Goal: Task Accomplishment & Management: Use online tool/utility

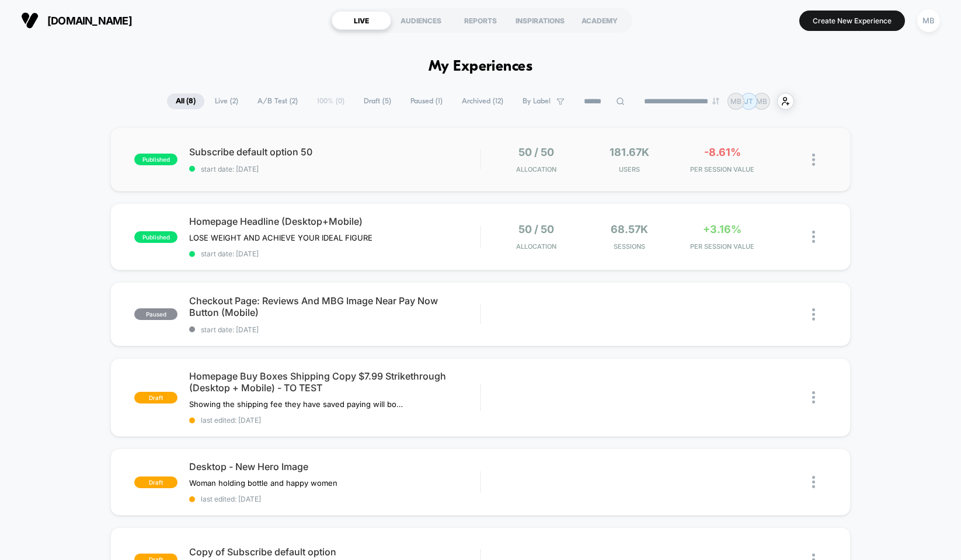
click at [814, 158] on img at bounding box center [813, 160] width 3 height 12
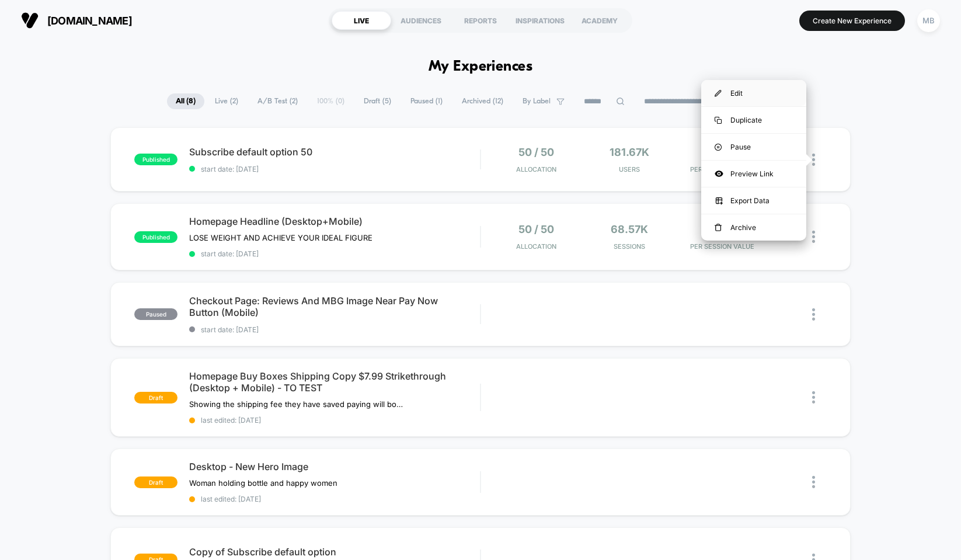
click at [746, 92] on div "Edit" at bounding box center [753, 93] width 105 height 26
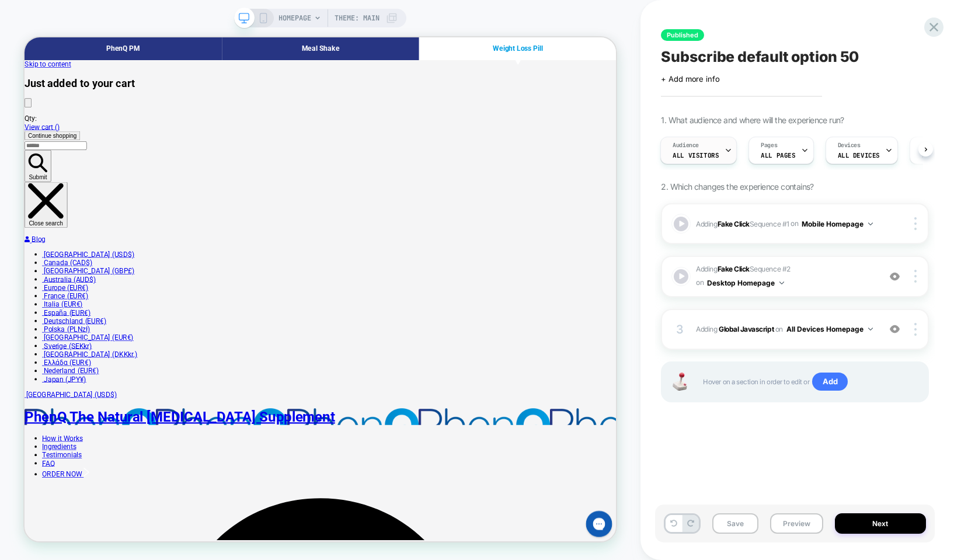
click at [725, 149] on icon at bounding box center [729, 151] width 8 height 8
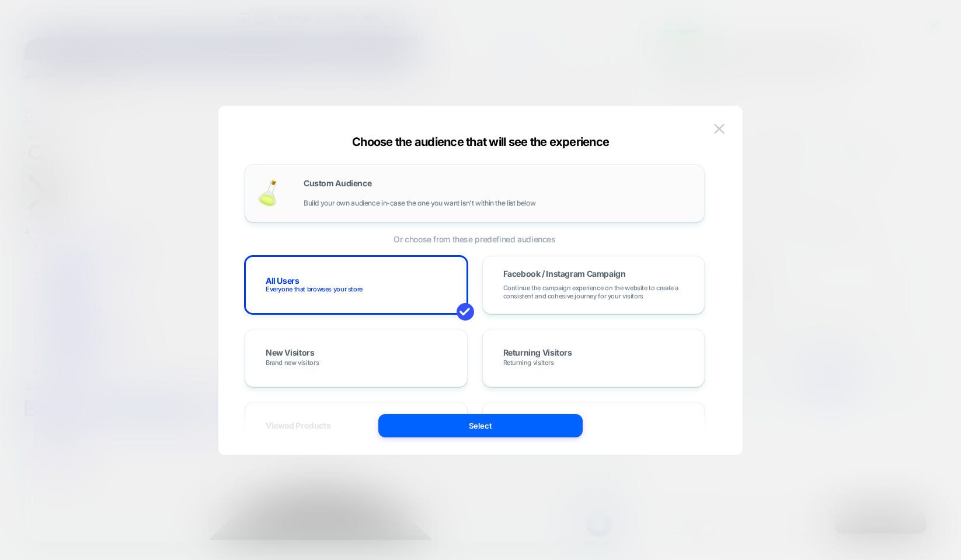
click at [429, 183] on div "Custom Audience Build your own audience in-case the one you want isn't within t…" at bounding box center [498, 193] width 389 height 28
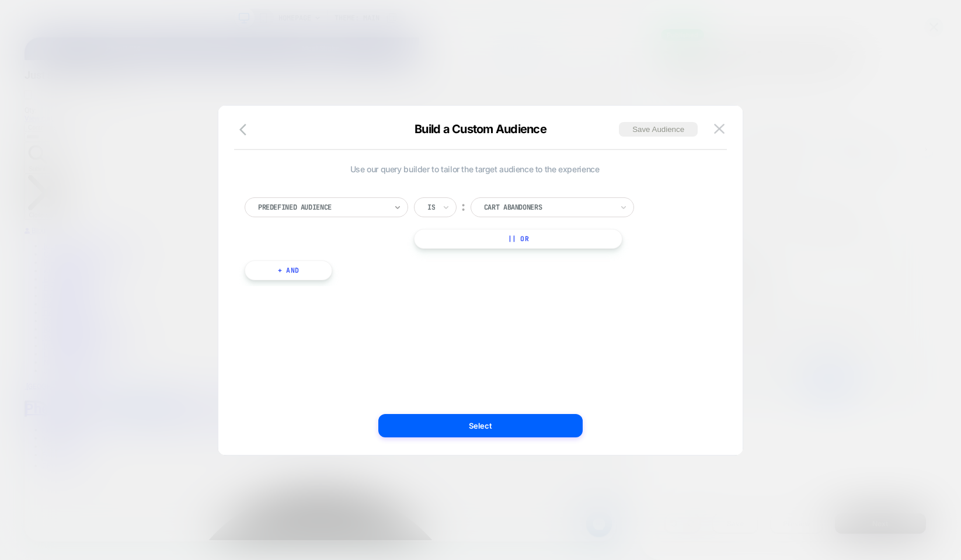
click at [399, 207] on icon at bounding box center [397, 207] width 5 height 3
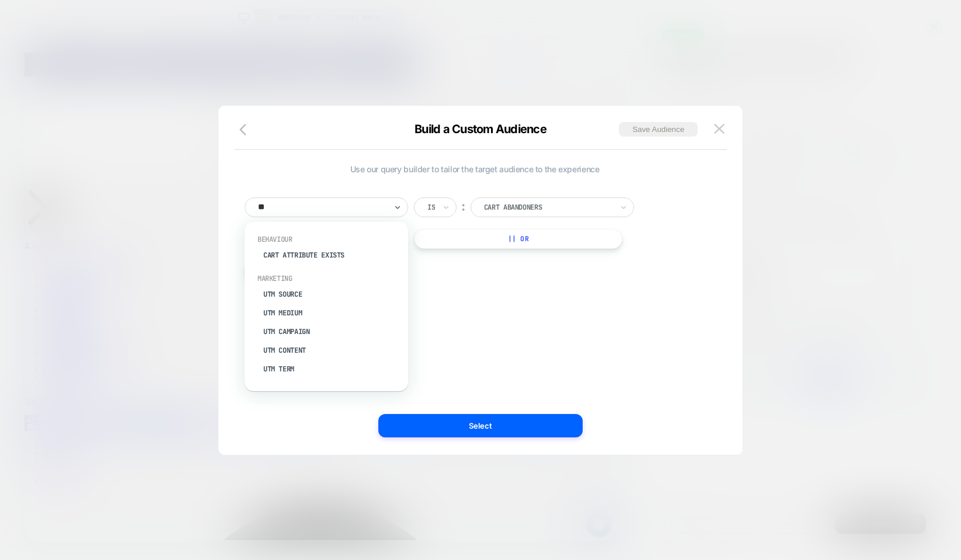
type input "***"
click at [301, 293] on div "UTM Campaign" at bounding box center [332, 292] width 152 height 19
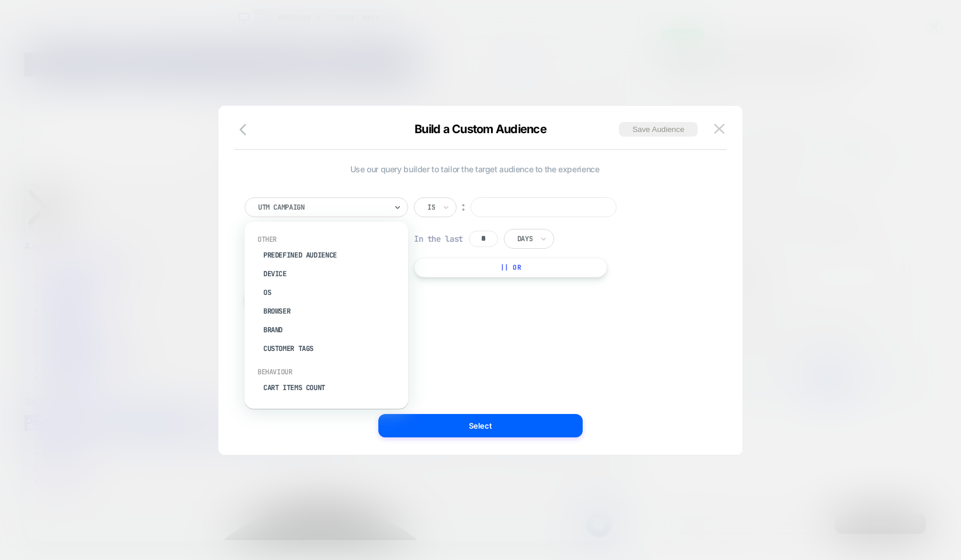
click at [311, 213] on div "UTM Campaign" at bounding box center [322, 207] width 131 height 13
type input "***"
drag, startPoint x: 490, startPoint y: 238, endPoint x: 483, endPoint y: 238, distance: 7.0
click at [483, 238] on input "*" at bounding box center [483, 239] width 29 height 16
type input "***"
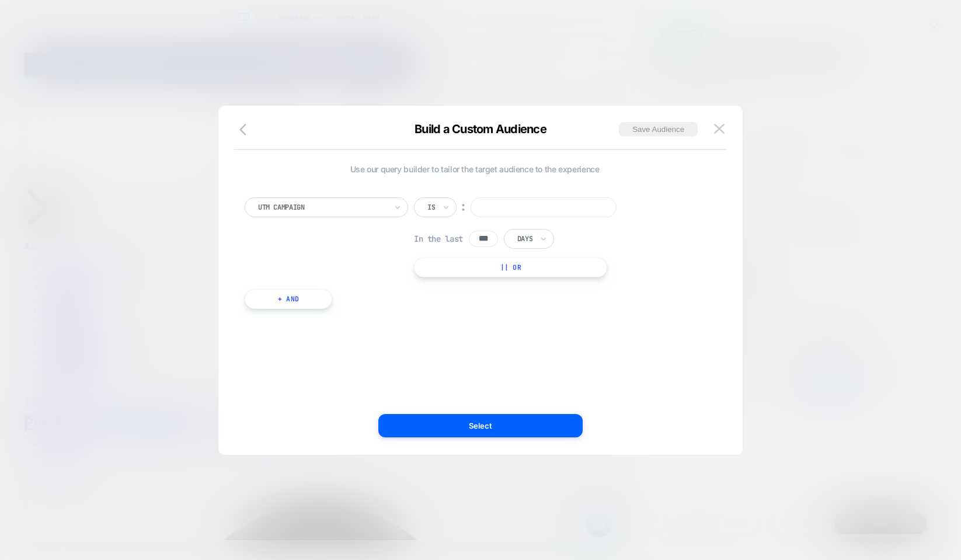
click at [466, 180] on div "UTM Campaign Is ︰ In the last *** Days || Or + And" at bounding box center [475, 247] width 472 height 135
click at [448, 206] on icon at bounding box center [446, 207] width 8 height 12
click at [446, 278] on div "Includes" at bounding box center [464, 276] width 76 height 19
click at [525, 207] on input at bounding box center [567, 207] width 146 height 20
click at [534, 209] on input "********" at bounding box center [567, 207] width 146 height 20
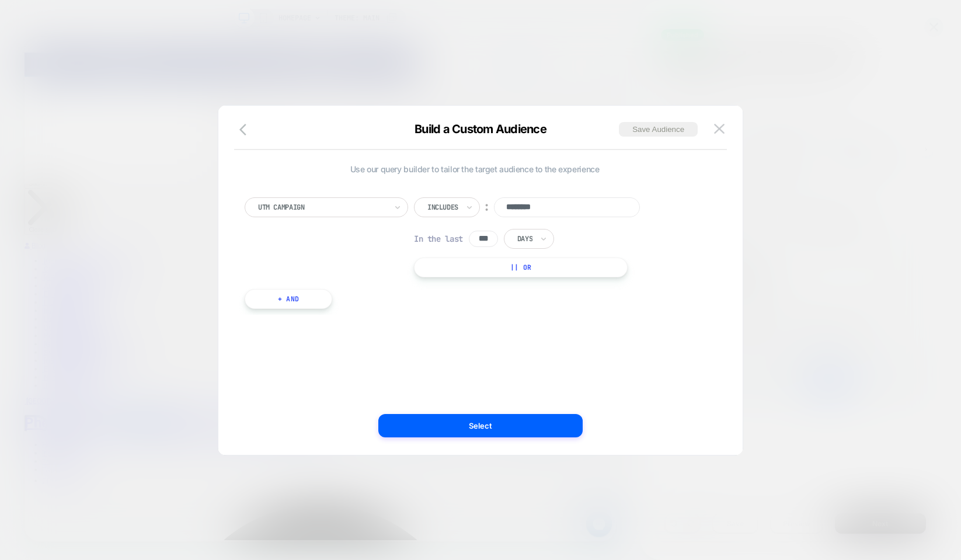
click at [534, 209] on input "********" at bounding box center [567, 207] width 146 height 20
type input "********"
click at [493, 145] on div "Build a Custom Audience Save Audience" at bounding box center [480, 136] width 524 height 28
click at [469, 206] on icon at bounding box center [469, 207] width 8 height 12
click at [454, 298] on div "Not includes" at bounding box center [464, 295] width 76 height 19
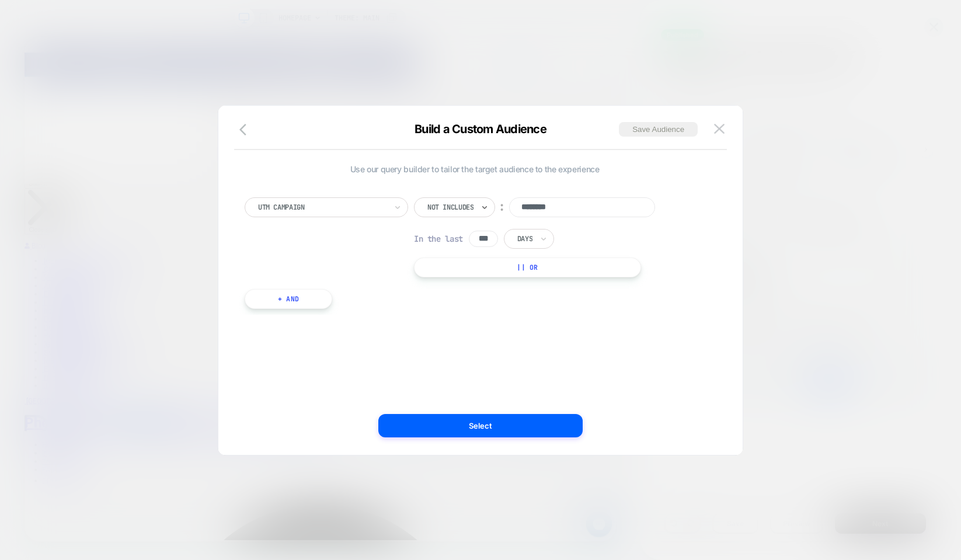
click at [471, 179] on div "Use our query builder to tailor the target audience to the experience UTM Campa…" at bounding box center [475, 242] width 460 height 156
click at [485, 203] on icon at bounding box center [485, 207] width 8 height 12
click at [482, 182] on div "UTM Campaign Not includes ︰ ******** In the last *** Days || Or + And" at bounding box center [475, 247] width 472 height 135
click at [495, 423] on button "Select" at bounding box center [480, 425] width 204 height 23
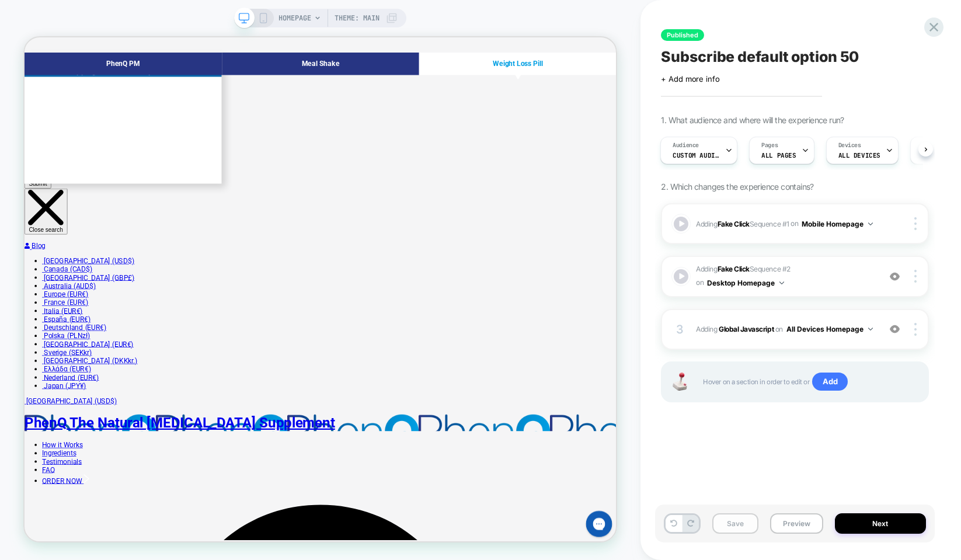
click at [733, 519] on button "Save" at bounding box center [735, 523] width 46 height 20
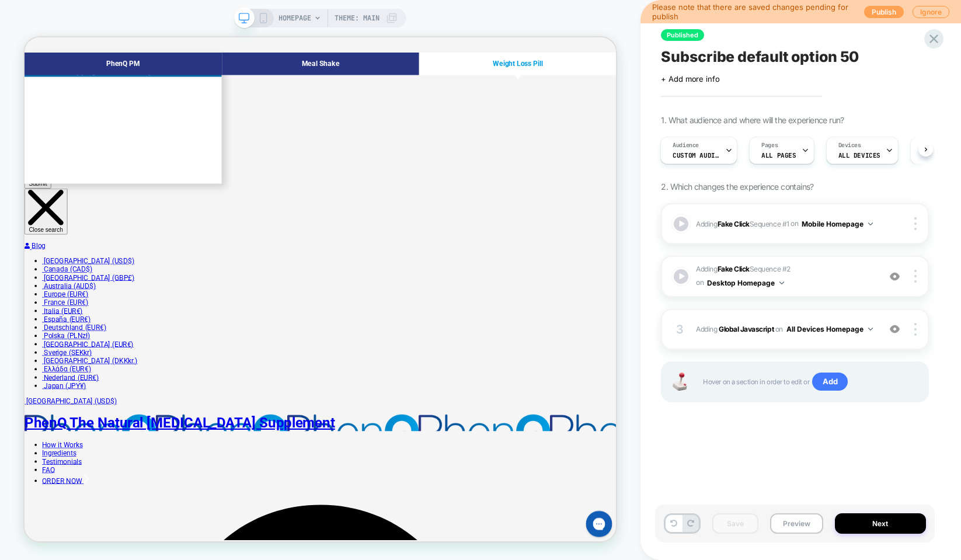
click at [879, 15] on button "Publish" at bounding box center [884, 12] width 40 height 12
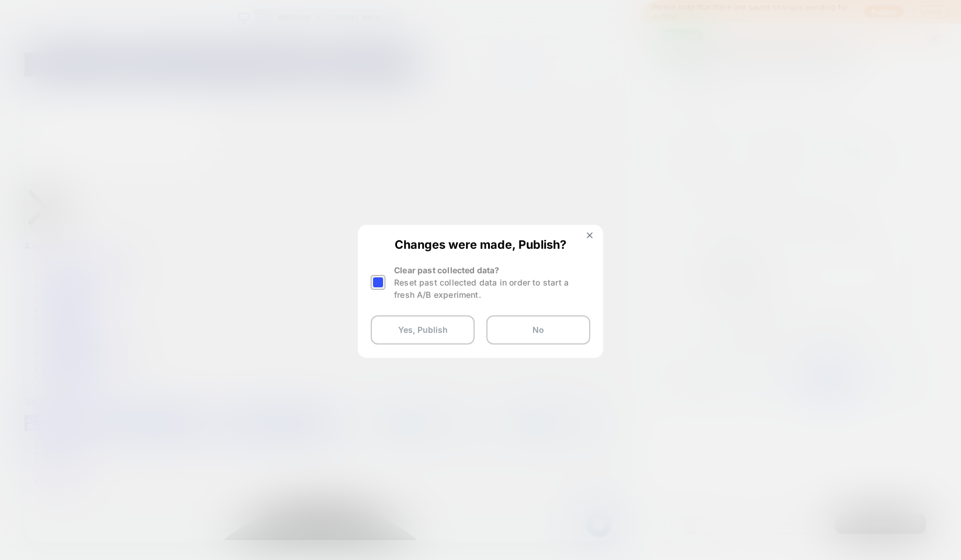
click at [378, 284] on div at bounding box center [378, 282] width 15 height 15
click at [422, 330] on button "Yes, Publish" at bounding box center [423, 329] width 104 height 29
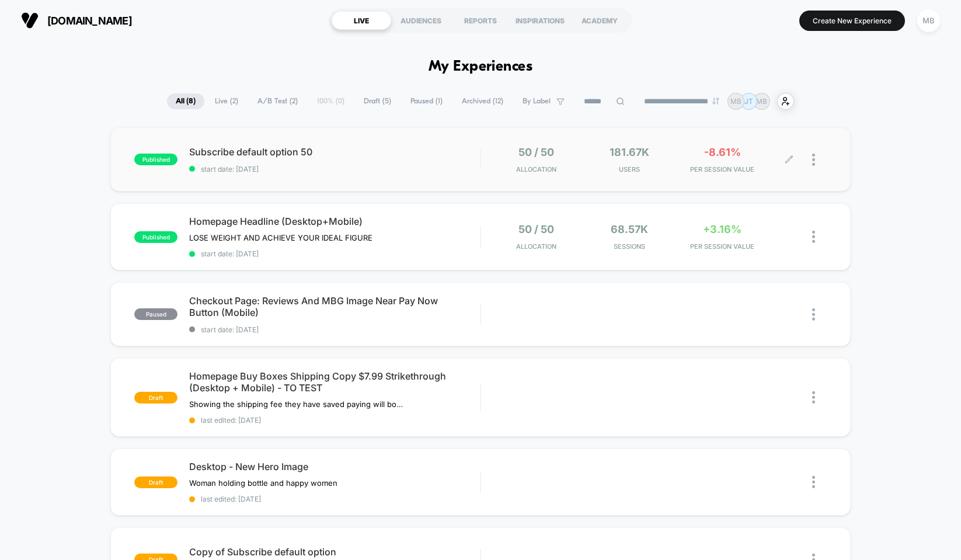
click at [791, 159] on icon at bounding box center [789, 159] width 9 height 9
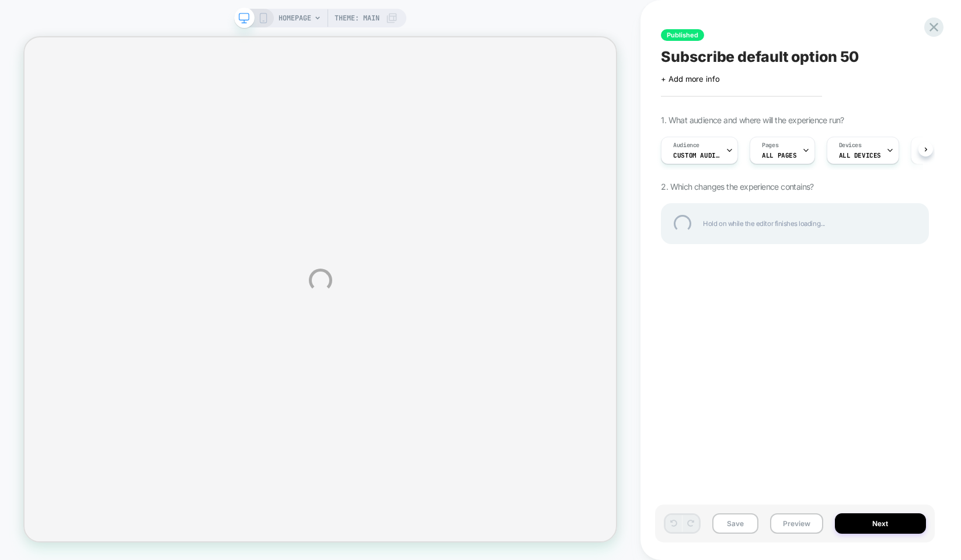
click at [703, 149] on div "HOMEPAGE Theme: MAIN Published Subscribe default option 50 Click to edit experi…" at bounding box center [480, 280] width 961 height 560
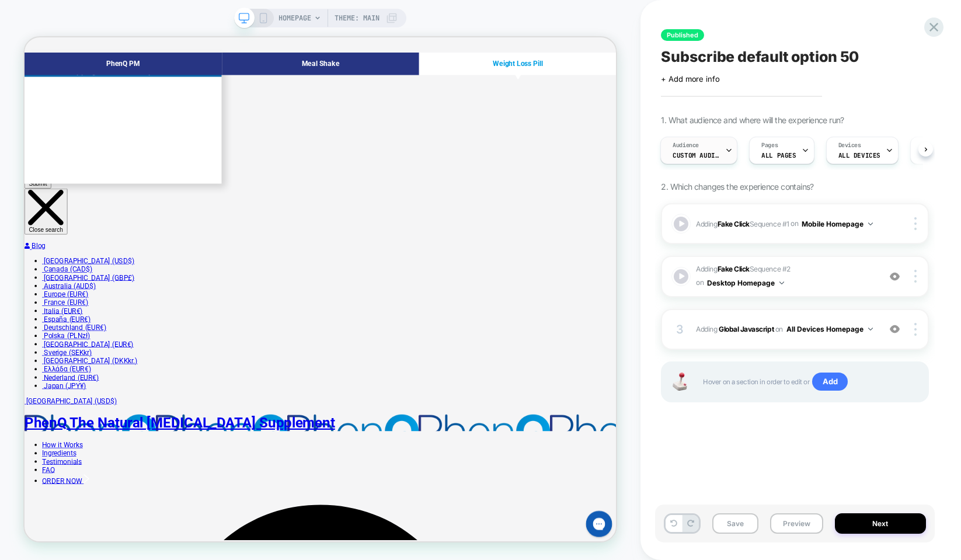
click at [731, 147] on icon at bounding box center [729, 151] width 8 height 8
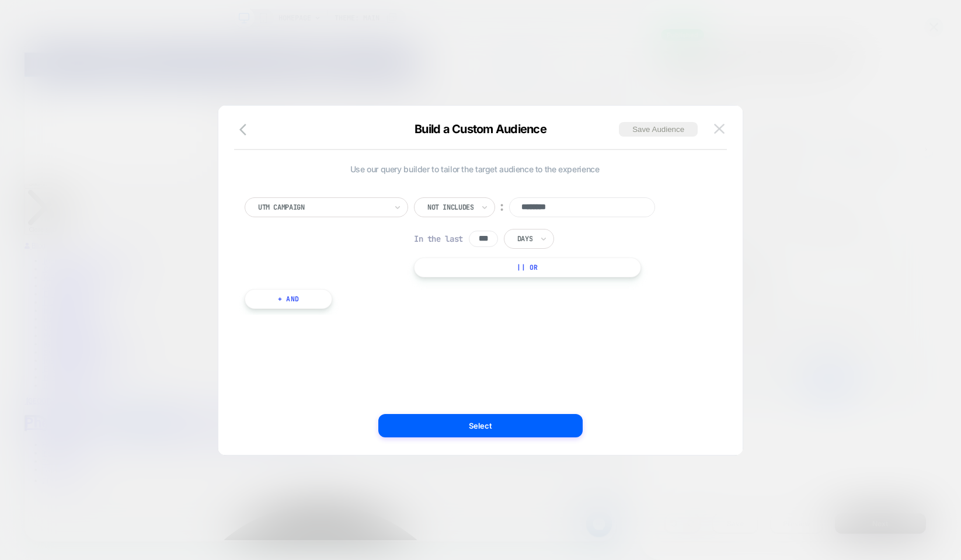
click at [718, 132] on img at bounding box center [719, 129] width 11 height 10
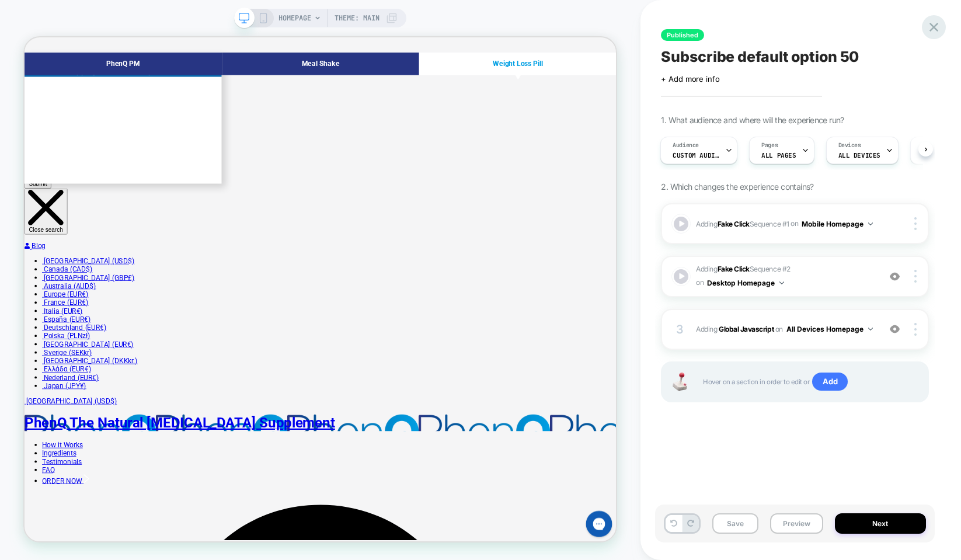
click at [934, 20] on icon at bounding box center [934, 27] width 16 height 16
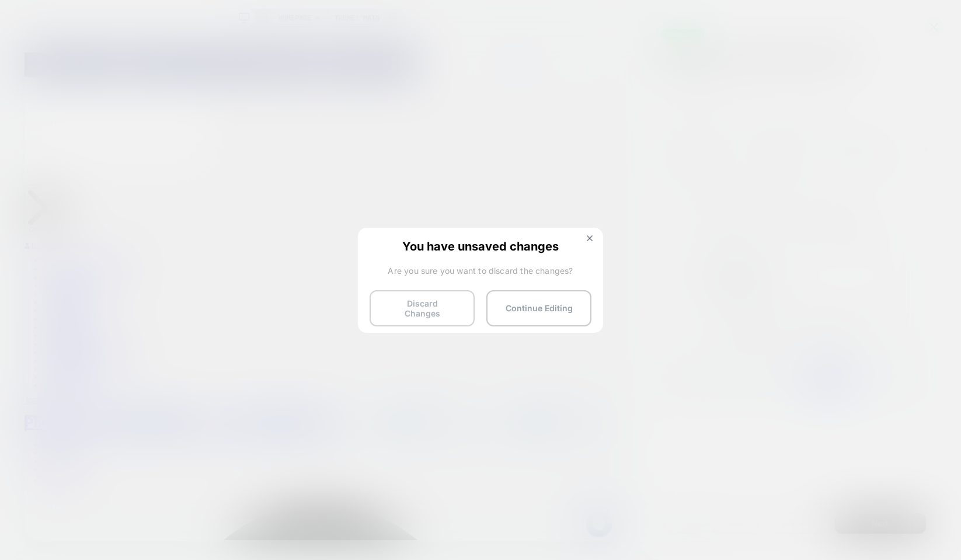
click at [456, 301] on button "Discard Changes" at bounding box center [422, 308] width 105 height 36
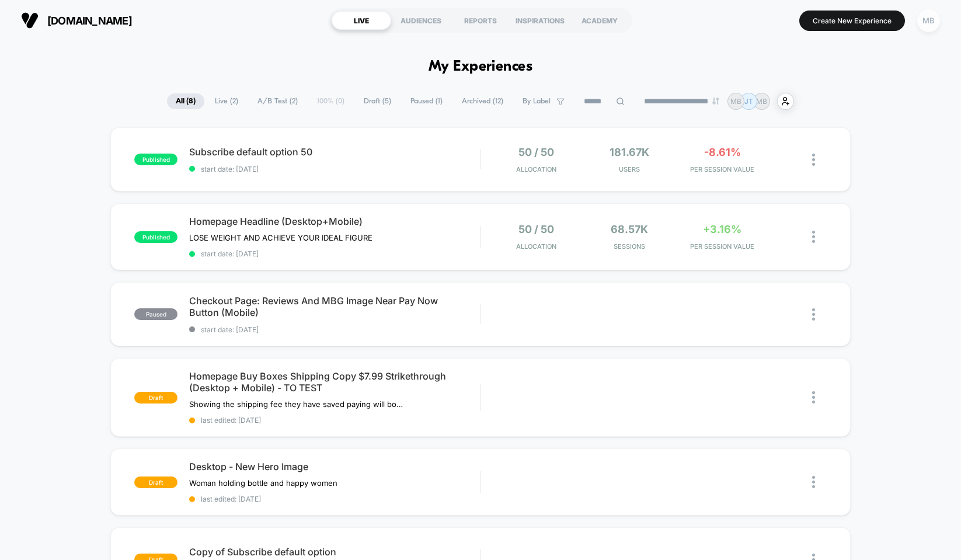
click at [925, 20] on div "MB" at bounding box center [928, 20] width 23 height 23
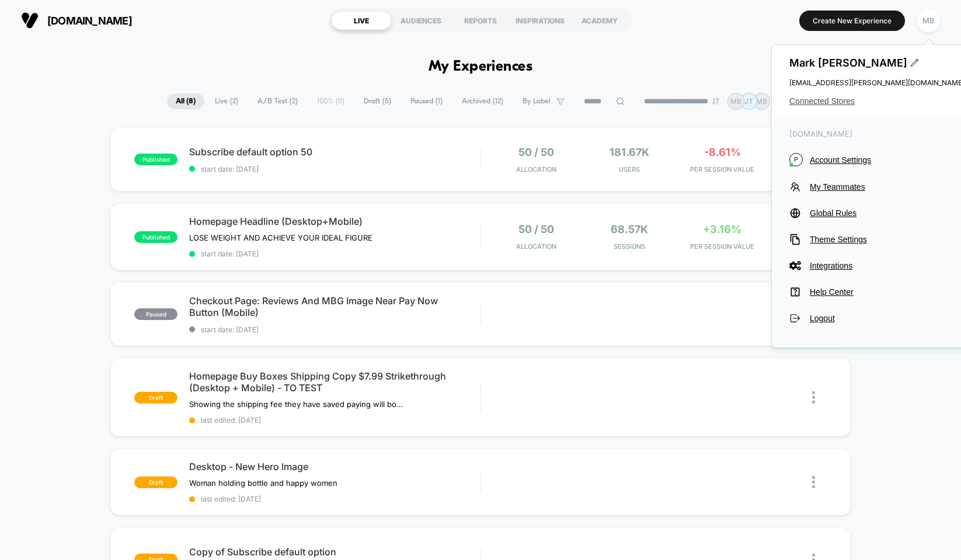
click at [840, 100] on span "Connected Stores" at bounding box center [876, 100] width 175 height 9
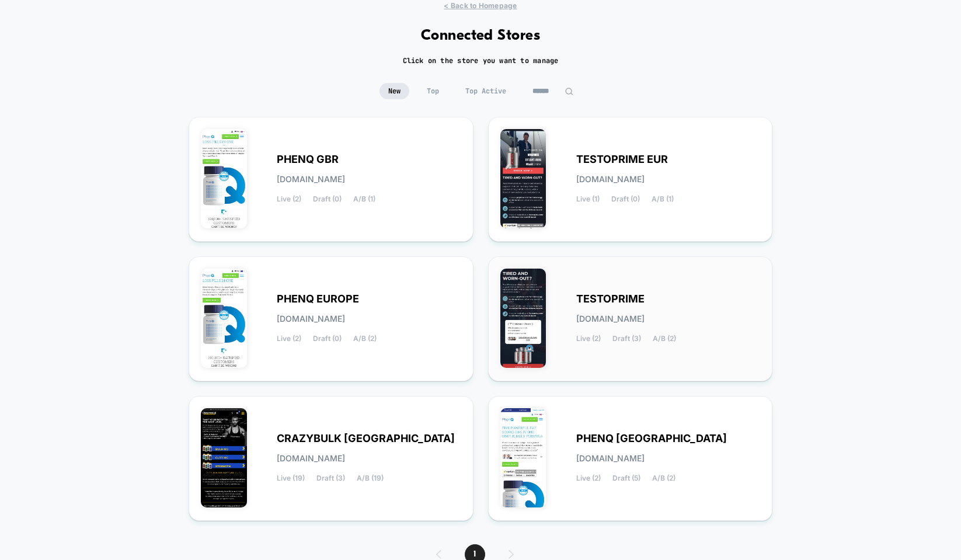
scroll to position [96, 0]
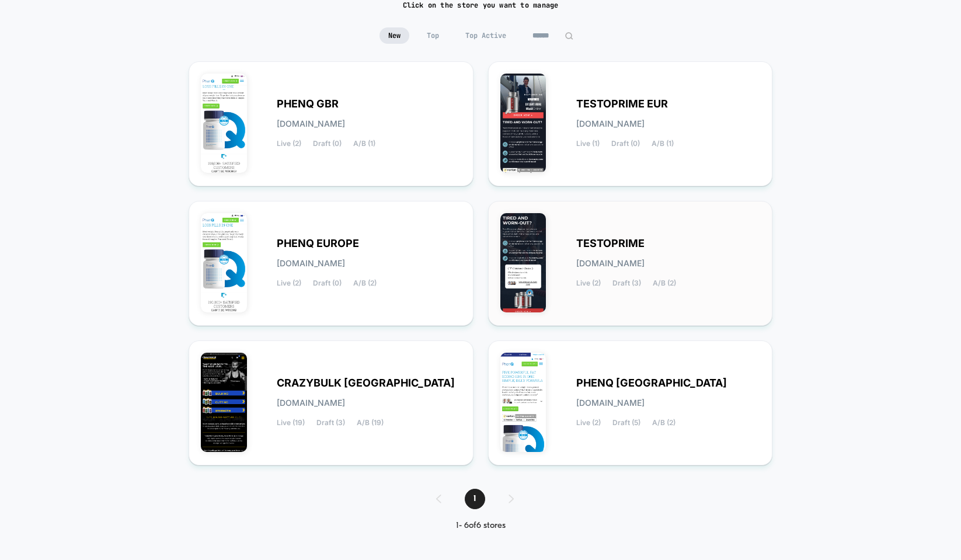
click at [618, 246] on span "TESTOPRIME" at bounding box center [610, 243] width 68 height 8
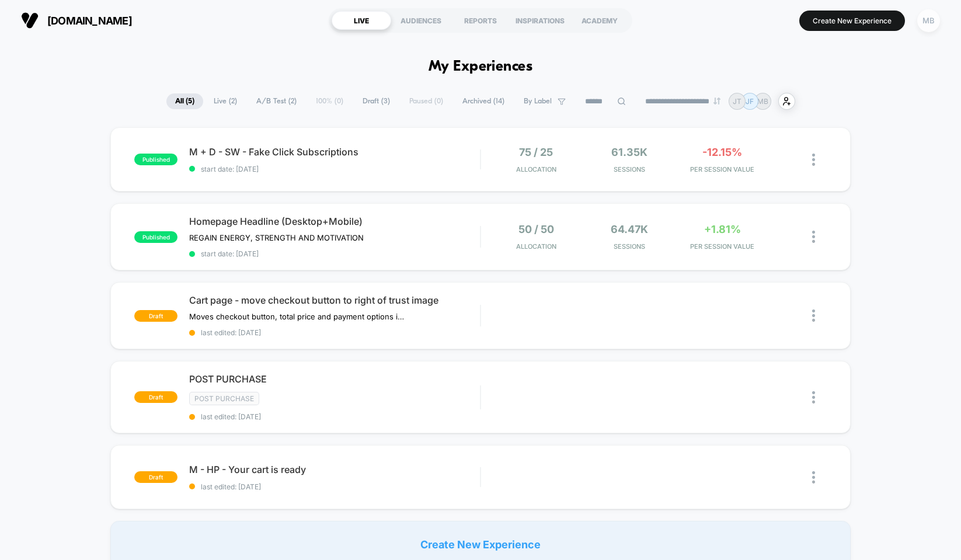
click at [923, 29] on div "MB" at bounding box center [928, 20] width 23 height 23
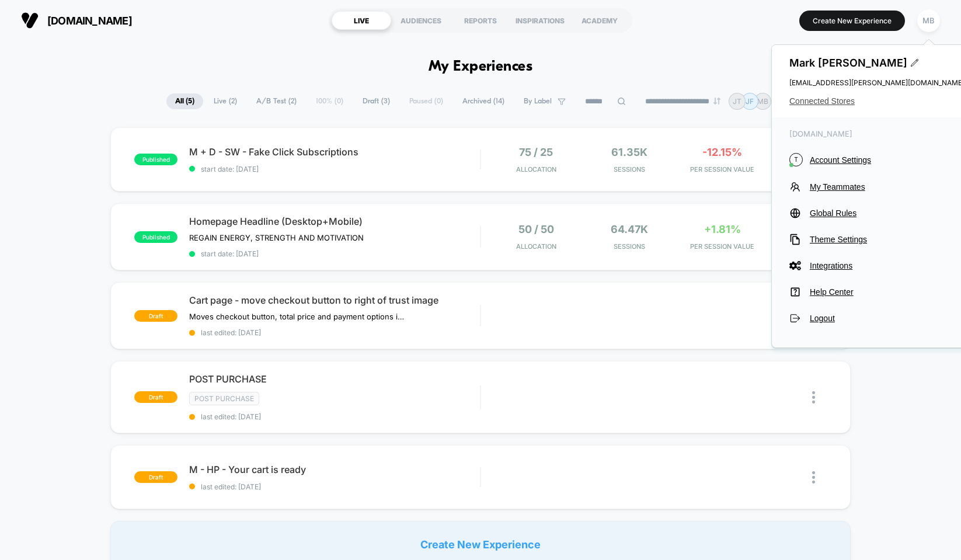
click at [806, 102] on span "Connected Stores" at bounding box center [876, 100] width 175 height 9
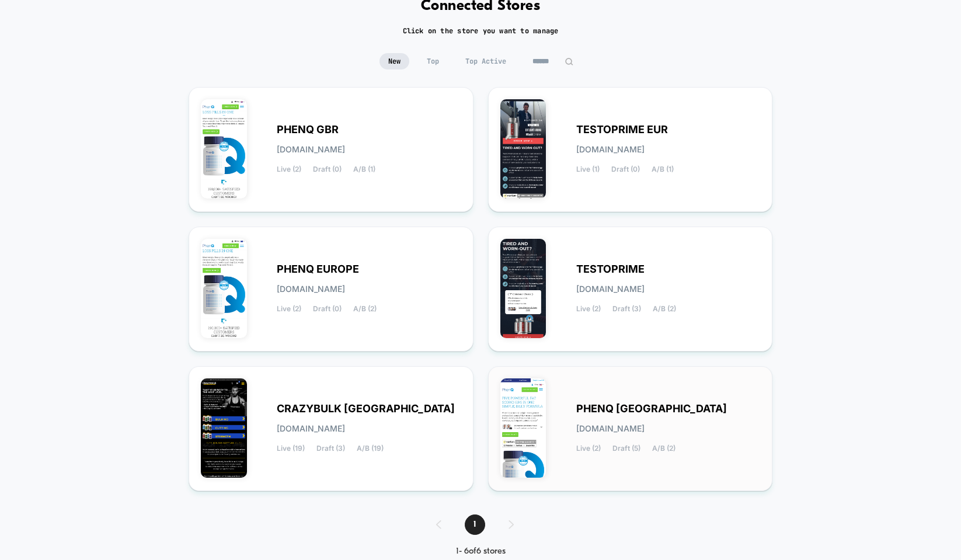
scroll to position [96, 0]
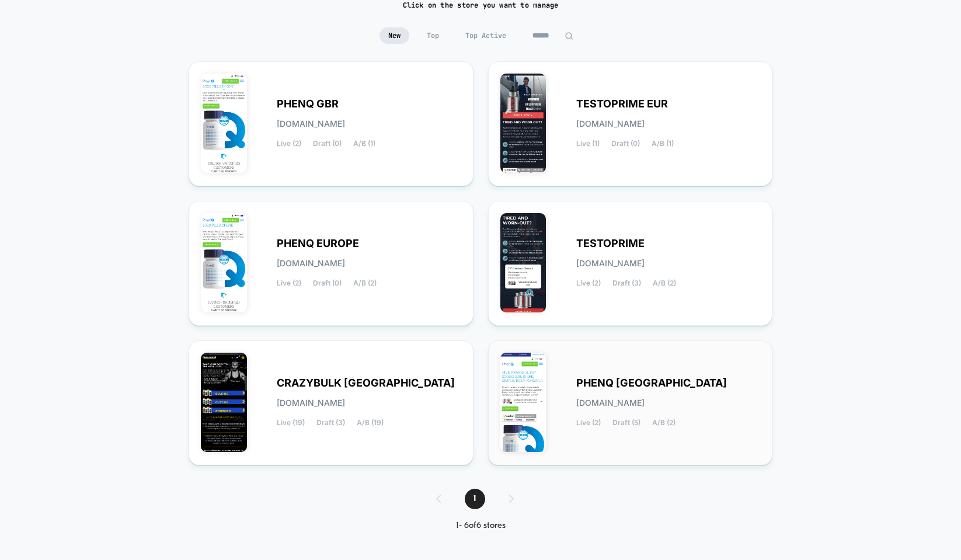
click at [624, 390] on div "PHENQ USA [DOMAIN_NAME] Live (2) Draft (5) A/B (2)" at bounding box center [668, 403] width 185 height 48
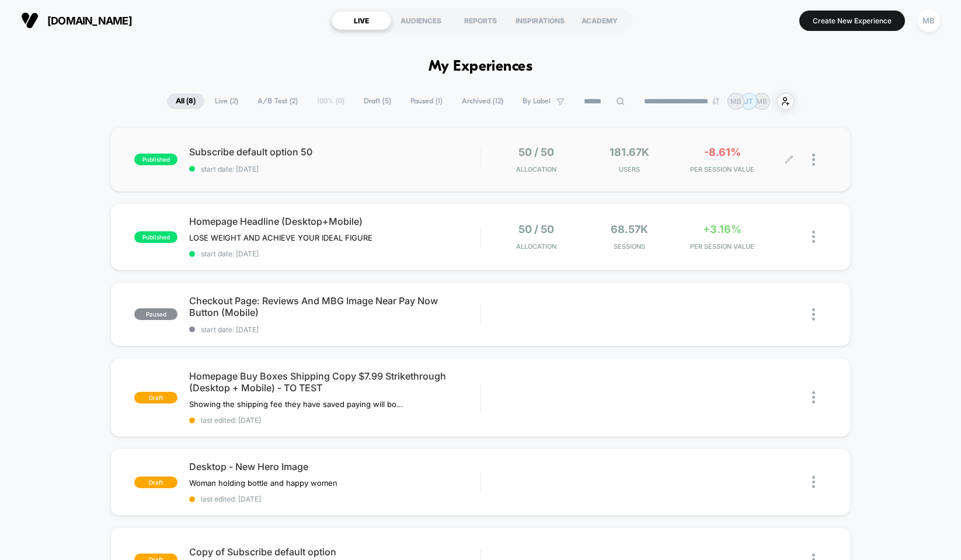
click at [792, 160] on icon at bounding box center [789, 159] width 9 height 9
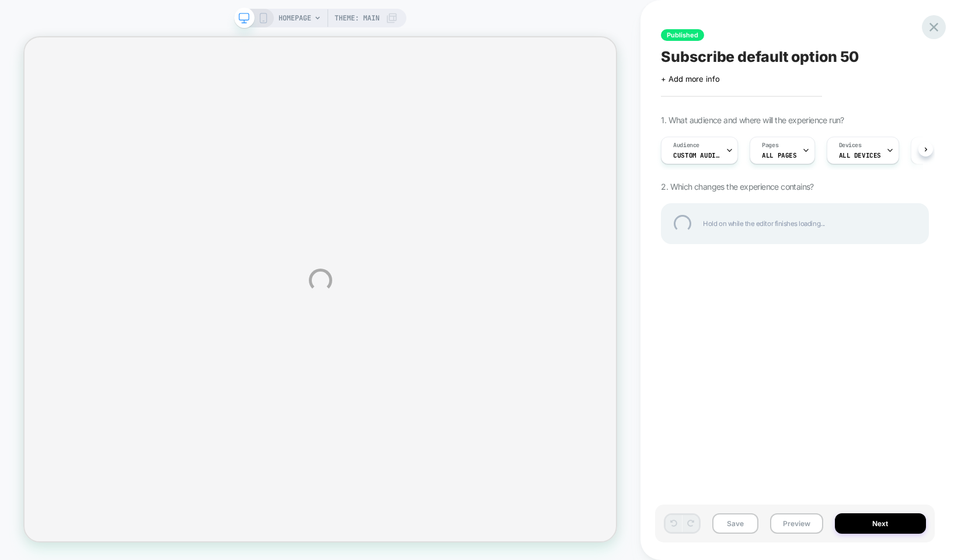
click at [932, 28] on div at bounding box center [934, 27] width 24 height 24
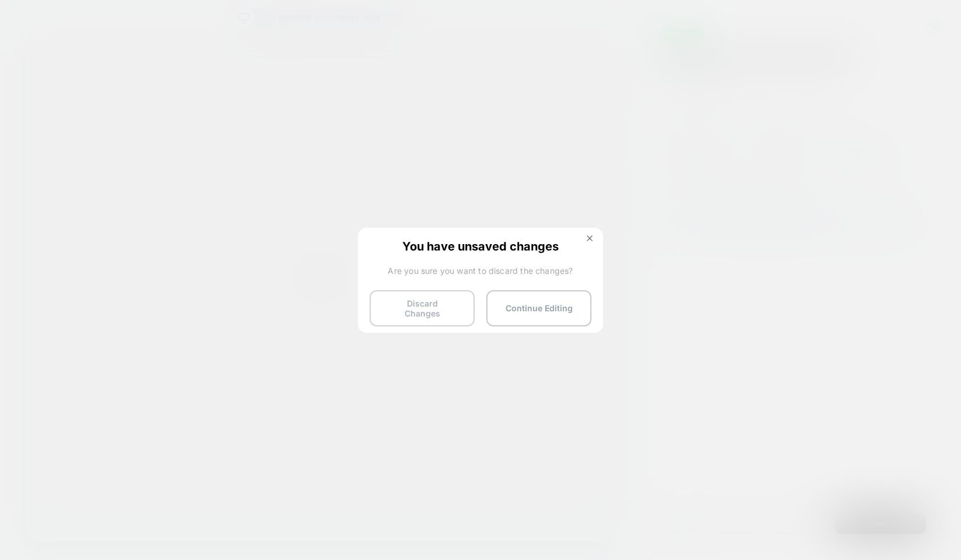
click at [416, 297] on button "Discard Changes" at bounding box center [422, 308] width 105 height 36
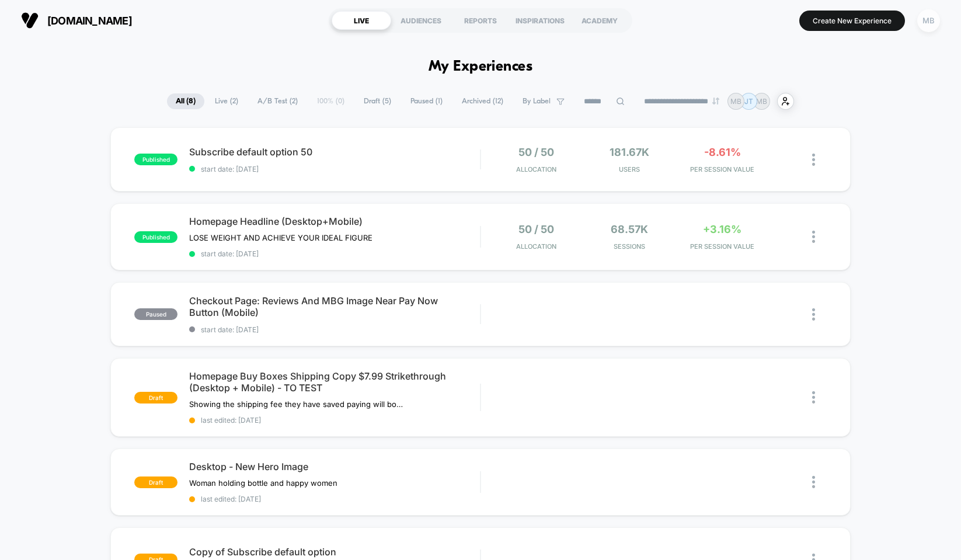
click at [928, 25] on div "MB" at bounding box center [928, 20] width 23 height 23
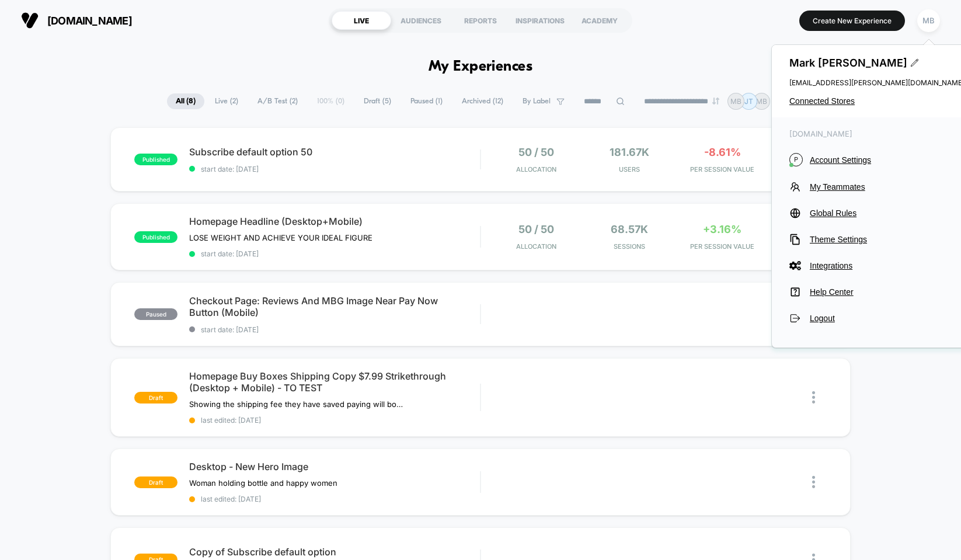
click at [847, 96] on div "[PERSON_NAME] [PERSON_NAME][EMAIL_ADDRESS][PERSON_NAME][DOMAIN_NAME] Connected …" at bounding box center [877, 81] width 210 height 72
click at [851, 102] on span "Connected Stores" at bounding box center [876, 100] width 175 height 9
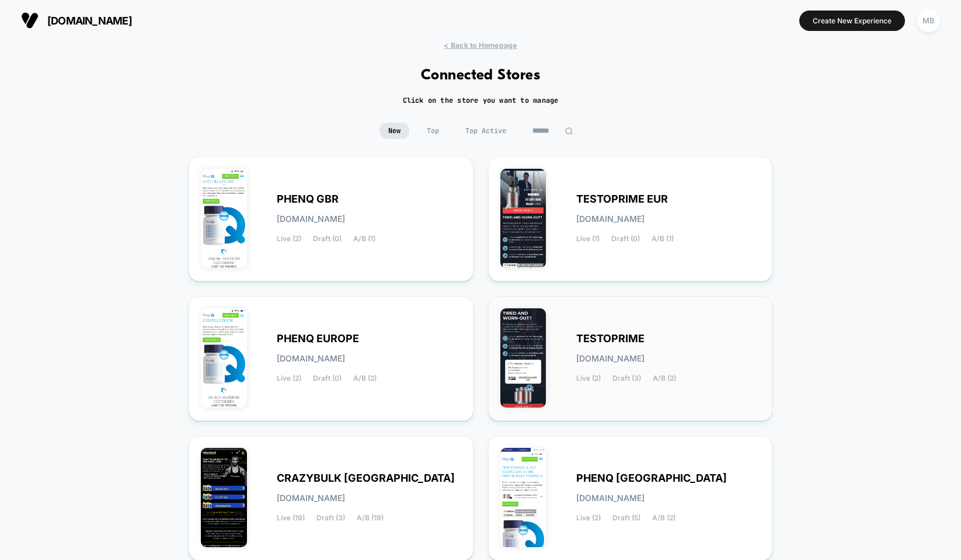
click at [626, 322] on div "TESTOPRIME [DOMAIN_NAME] Live (2) Draft (3) A/B (2)" at bounding box center [630, 358] width 260 height 100
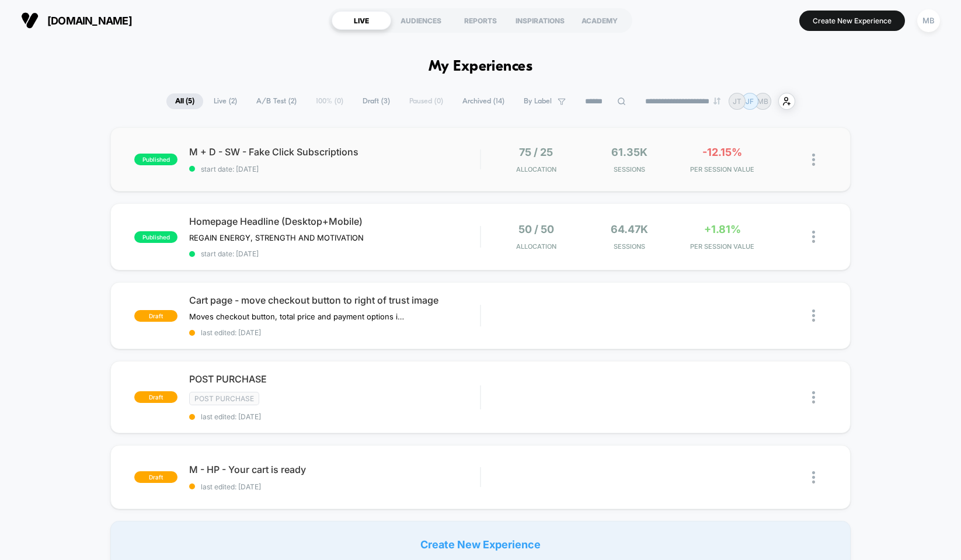
click at [812, 157] on img at bounding box center [813, 160] width 3 height 12
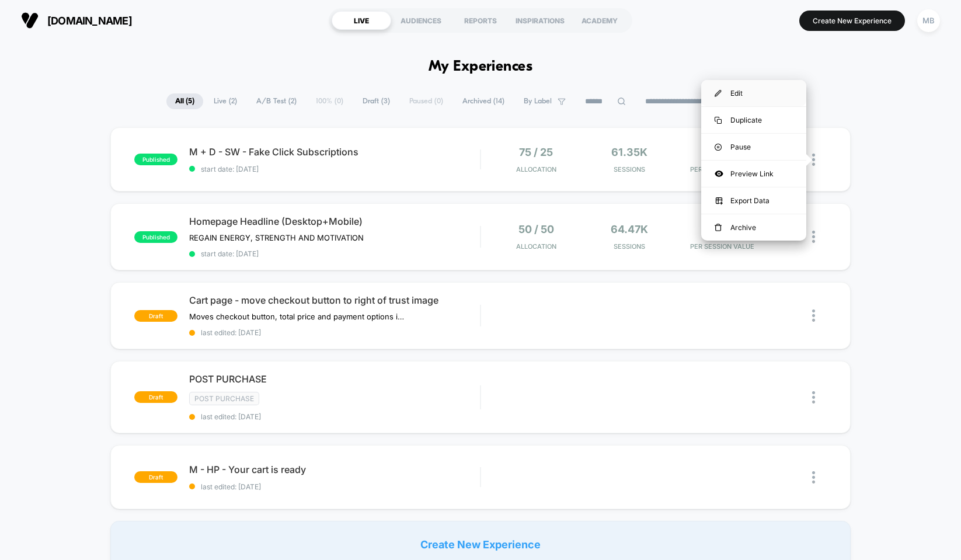
click at [739, 92] on div "Edit" at bounding box center [753, 93] width 105 height 26
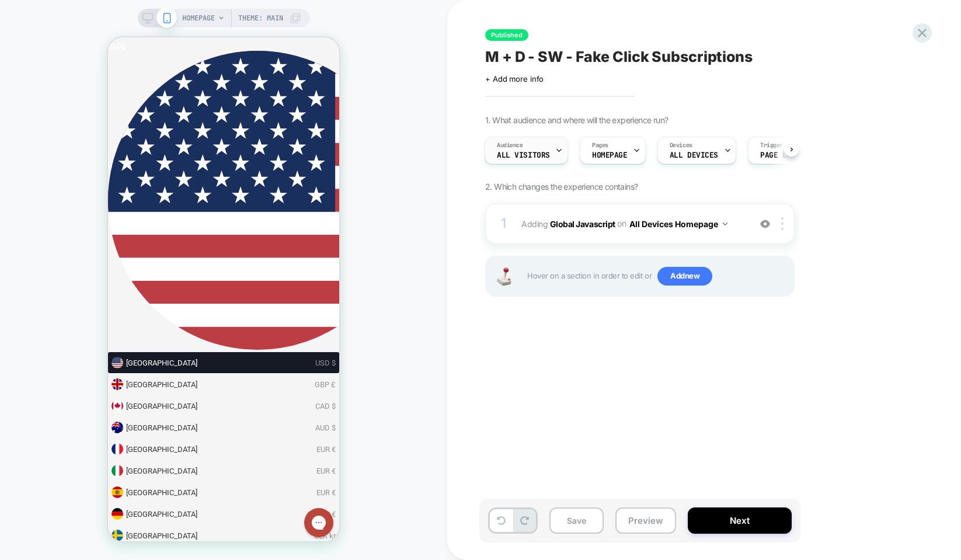
click at [561, 151] on icon at bounding box center [559, 151] width 8 height 8
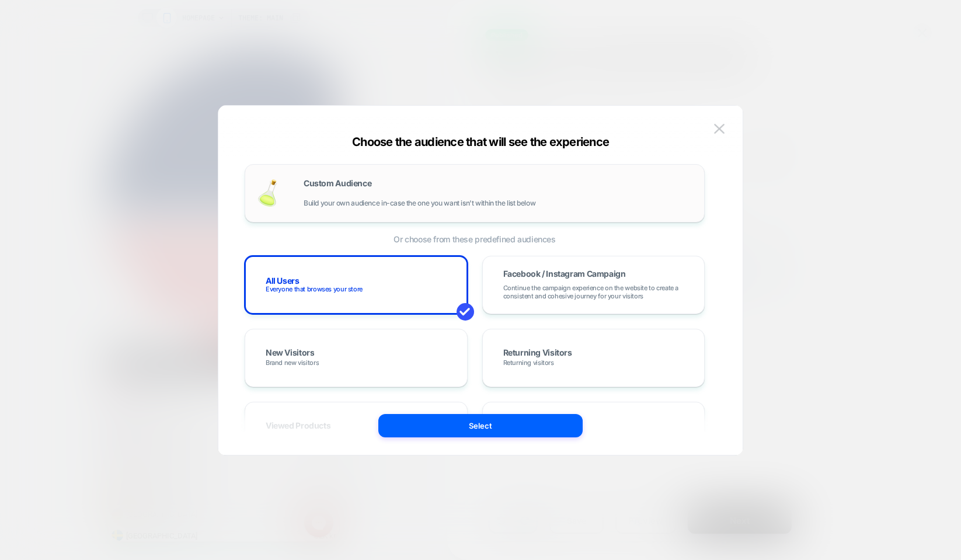
click at [447, 197] on div "Custom Audience Build your own audience in-case the one you want isn't within t…" at bounding box center [498, 193] width 389 height 28
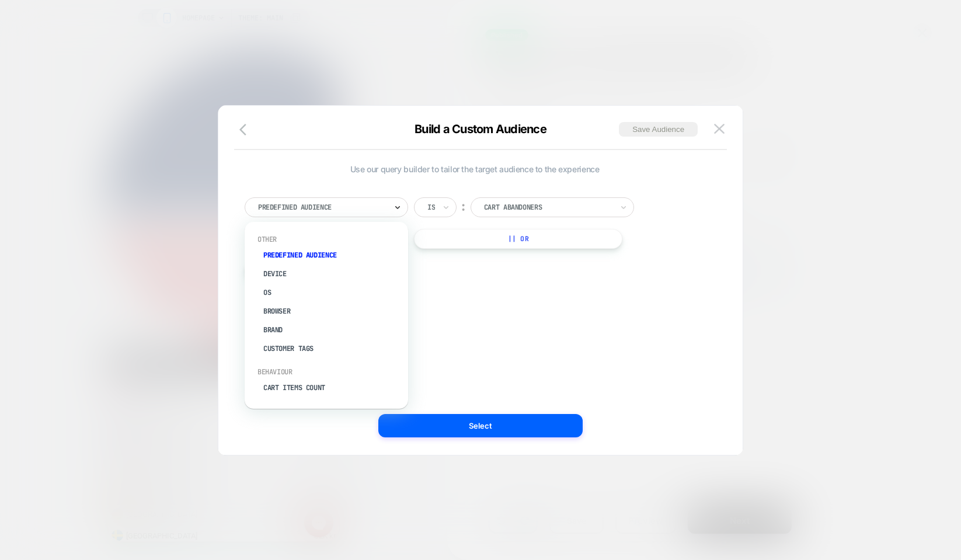
click at [395, 207] on icon at bounding box center [398, 207] width 8 height 12
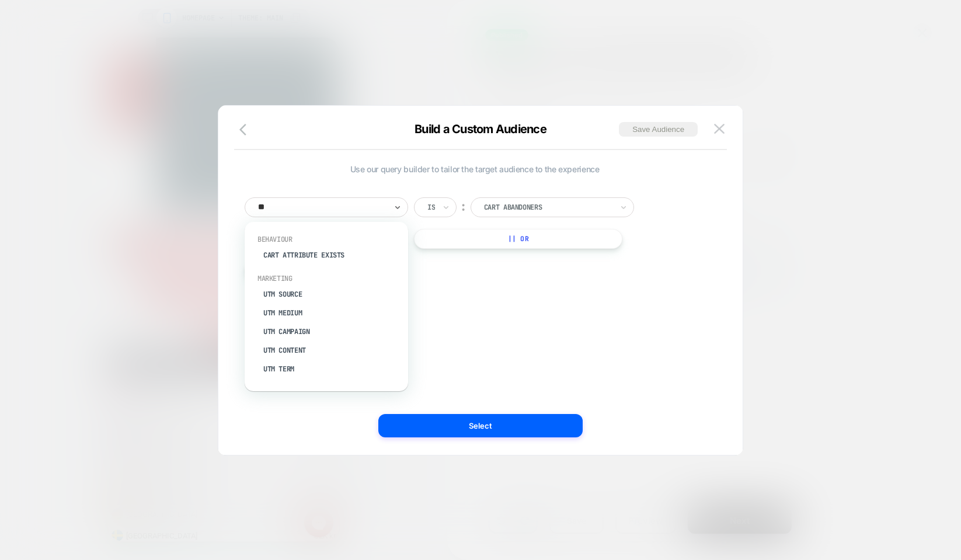
type input "***"
click at [294, 291] on div "UTM Campaign" at bounding box center [332, 292] width 152 height 19
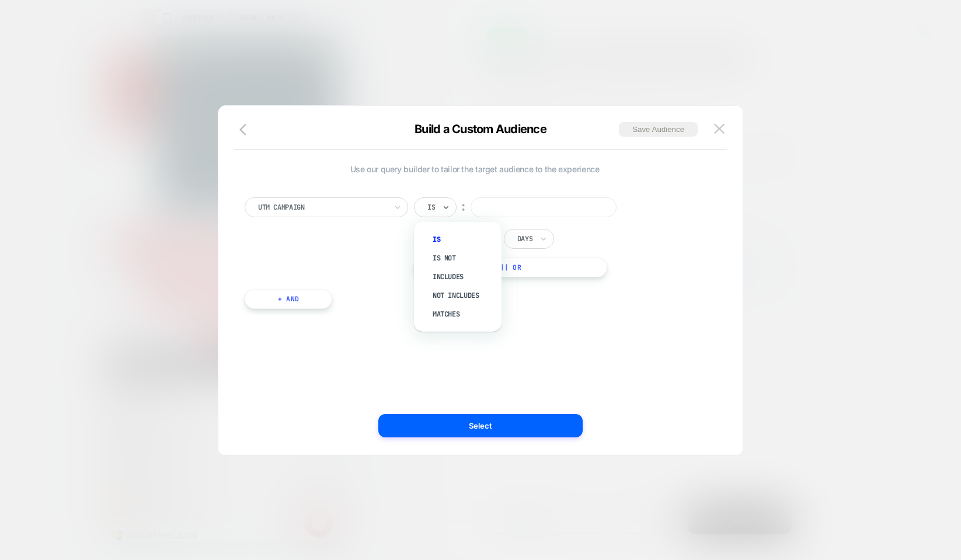
click at [430, 208] on input "text" at bounding box center [429, 207] width 5 height 11
click at [448, 204] on icon at bounding box center [446, 207] width 8 height 12
click at [446, 290] on div "Not includes" at bounding box center [464, 295] width 76 height 19
click at [526, 210] on input at bounding box center [582, 207] width 146 height 20
paste input "********"
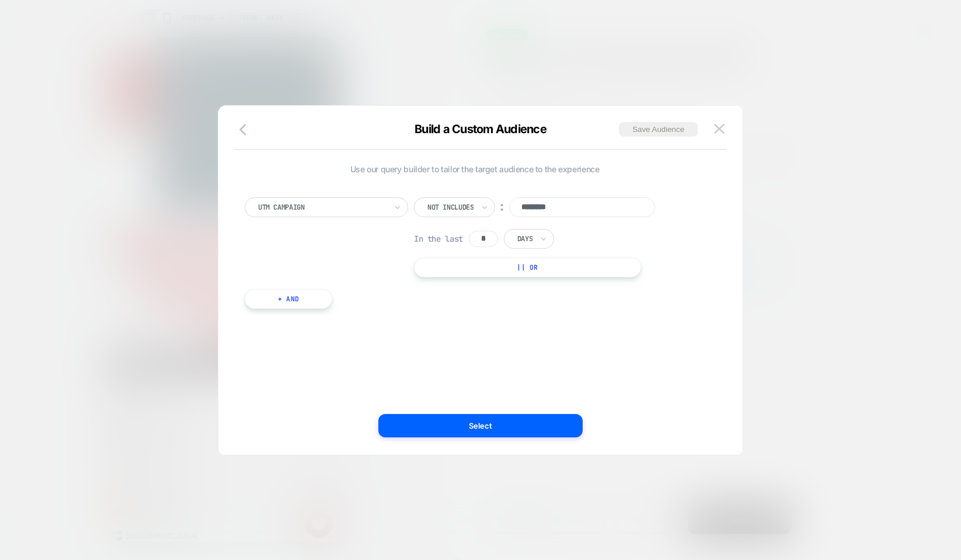
type input "********"
drag, startPoint x: 490, startPoint y: 236, endPoint x: 481, endPoint y: 236, distance: 9.9
click at [481, 236] on input "*" at bounding box center [483, 239] width 29 height 16
type input "***"
click at [482, 191] on div "UTM Campaign Not includes ︰ ******** In the last *** Days || Or + And" at bounding box center [475, 247] width 472 height 135
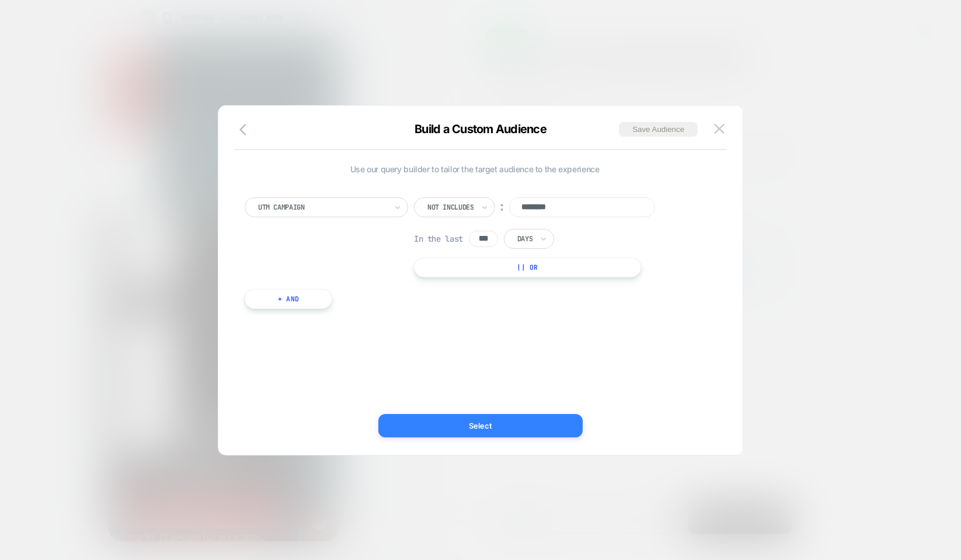
click at [493, 427] on button "Select" at bounding box center [480, 425] width 204 height 23
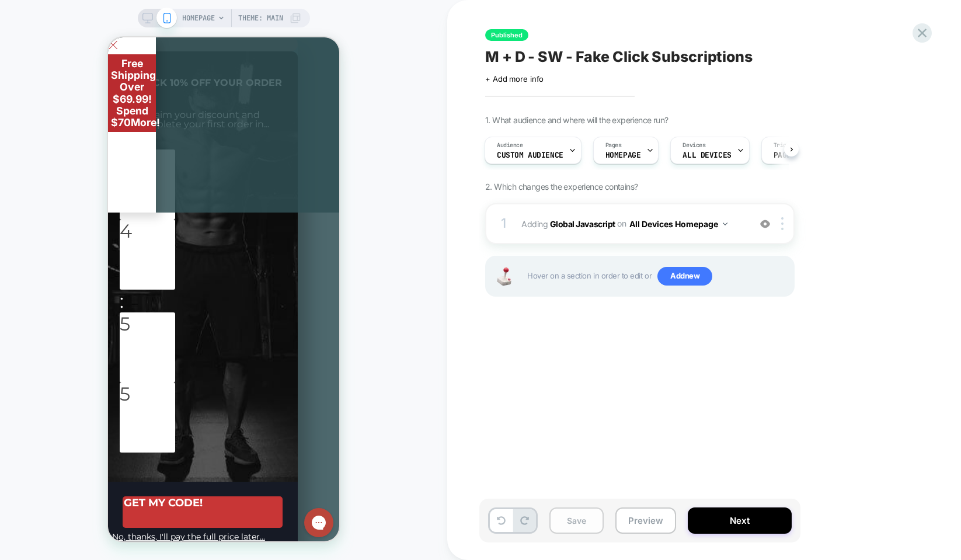
click at [600, 513] on button "Save" at bounding box center [576, 520] width 54 height 26
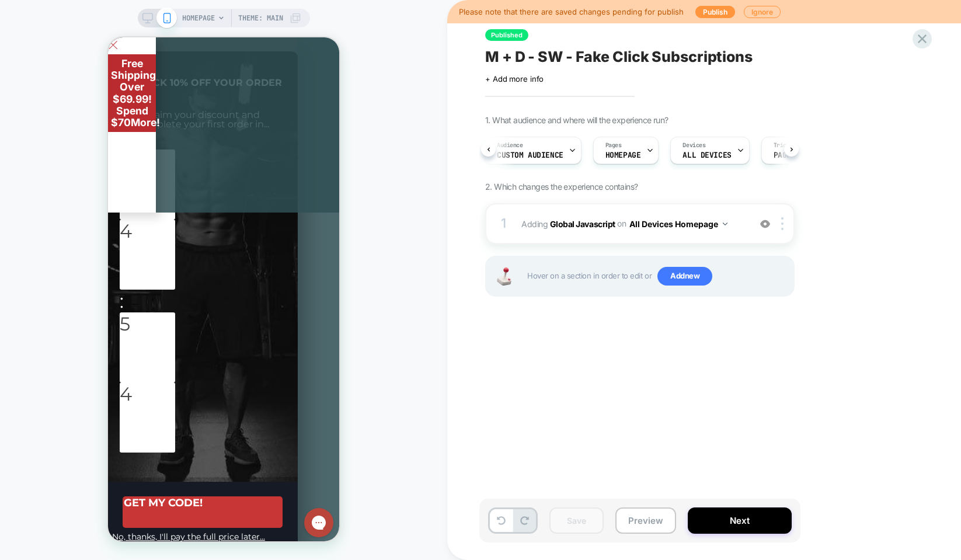
scroll to position [0, 11]
click at [715, 13] on button "Publish" at bounding box center [715, 12] width 40 height 12
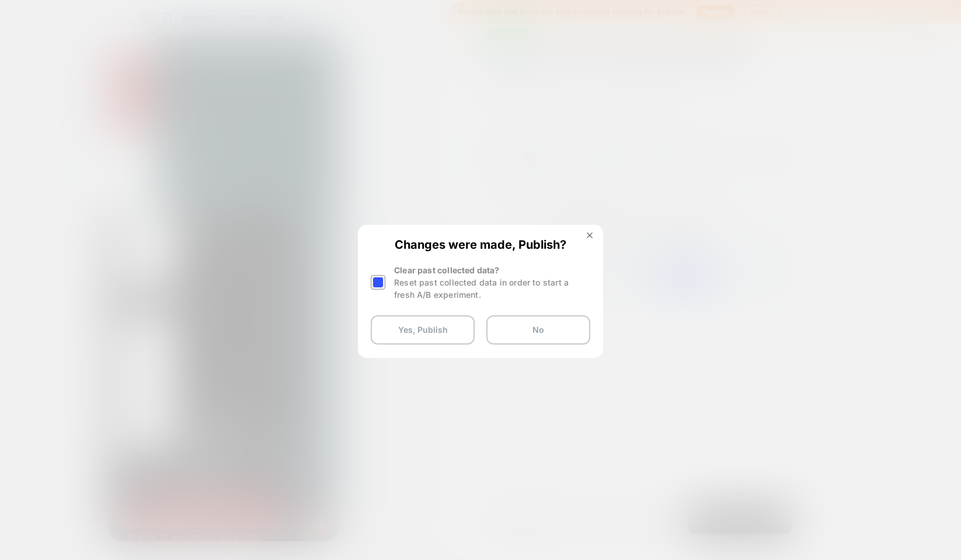
click at [377, 282] on div at bounding box center [378, 282] width 15 height 15
click at [406, 333] on button "Yes, Publish" at bounding box center [423, 329] width 104 height 29
